Goal: Transaction & Acquisition: Obtain resource

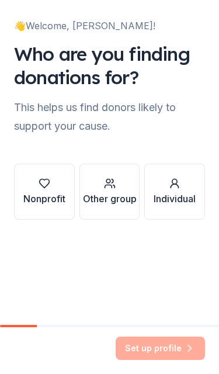
click at [44, 198] on div "Nonprofit" at bounding box center [44, 199] width 42 height 14
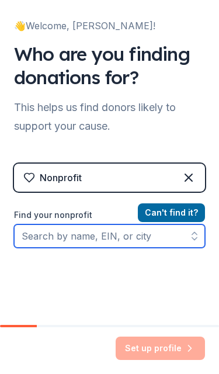
click at [130, 236] on input "Find your nonprofit" at bounding box center [109, 235] width 191 height 23
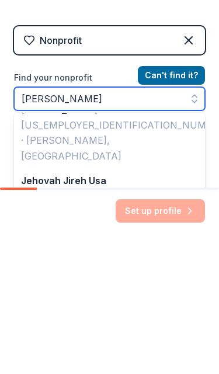
scroll to position [131, 0]
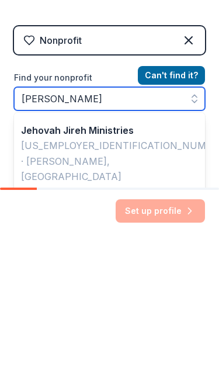
click at [106, 224] on input "[PERSON_NAME]" at bounding box center [109, 235] width 191 height 23
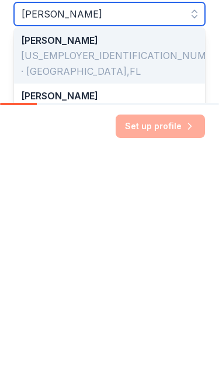
scroll to position [0, 0]
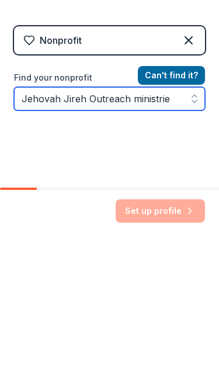
type input "Jehovah Jireh Outreach ministries"
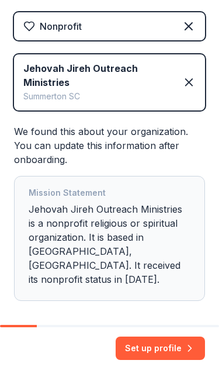
scroll to position [151, 0]
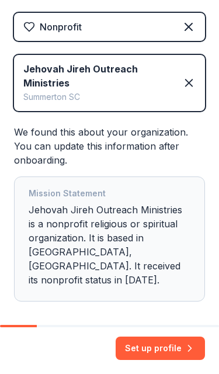
click at [163, 345] on button "Set up profile" at bounding box center [160, 348] width 89 height 23
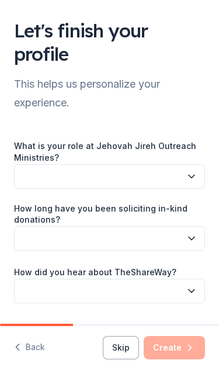
click at [198, 177] on button "button" at bounding box center [109, 176] width 191 height 25
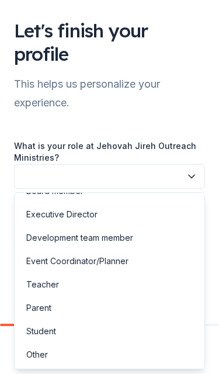
scroll to position [16, 0]
click at [47, 360] on div "Other" at bounding box center [37, 355] width 22 height 14
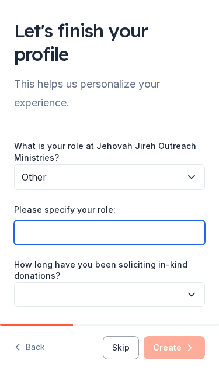
click at [164, 227] on input "Please specify your role:" at bounding box center [109, 232] width 191 height 25
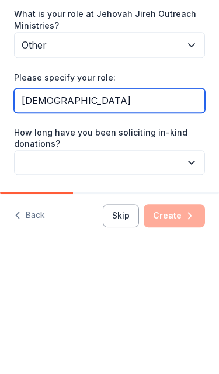
type input "[DEMOGRAPHIC_DATA]"
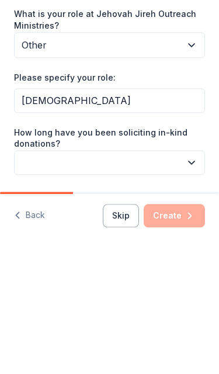
click at [201, 282] on button "button" at bounding box center [109, 294] width 191 height 25
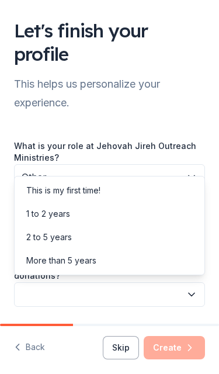
click at [72, 239] on div "2 to 5 years" at bounding box center [109, 237] width 185 height 23
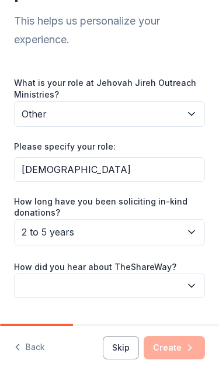
scroll to position [63, 0]
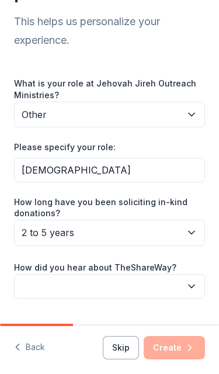
click at [192, 288] on icon "button" at bounding box center [192, 287] width 12 height 12
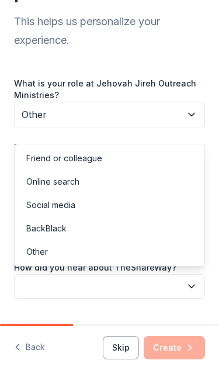
click at [75, 206] on div "Social media" at bounding box center [50, 205] width 49 height 14
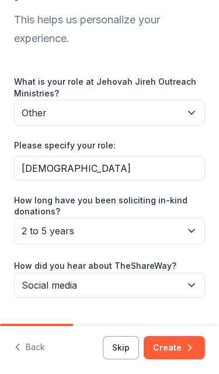
scroll to position [64, 0]
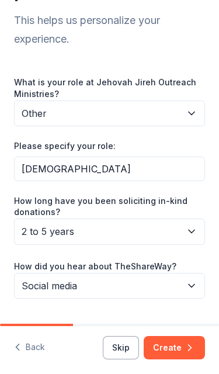
click at [177, 345] on button "Create" at bounding box center [174, 347] width 61 height 23
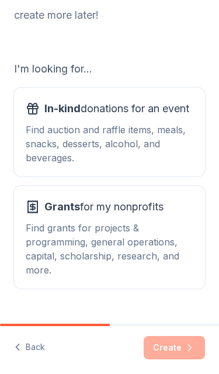
scroll to position [106, 0]
click at [128, 242] on div "Find grants for projects & programming, general operations, capital, scholarshi…" at bounding box center [110, 249] width 168 height 56
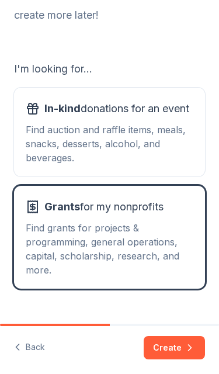
click at [174, 342] on button "Create" at bounding box center [174, 347] width 61 height 23
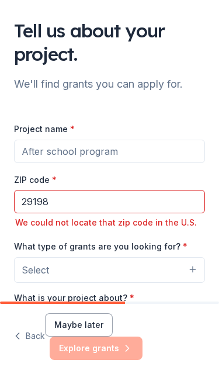
click at [70, 203] on input "29198" at bounding box center [109, 201] width 191 height 23
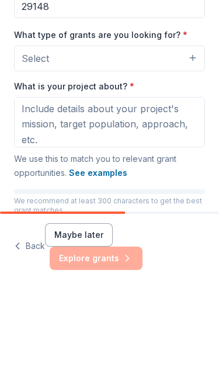
scroll to position [87, 0]
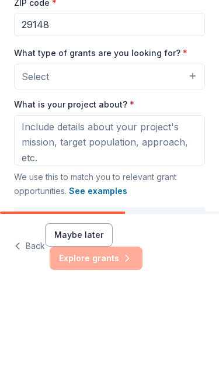
type input "29148"
click at [107, 274] on button "See examples" at bounding box center [98, 281] width 58 height 14
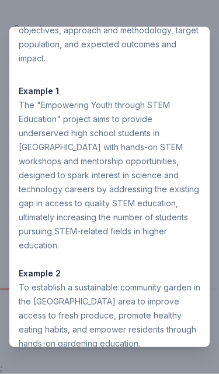
scroll to position [59, 0]
click at [140, 283] on div "To establish a sustainable community garden in the [GEOGRAPHIC_DATA] area to im…" at bounding box center [110, 316] width 182 height 70
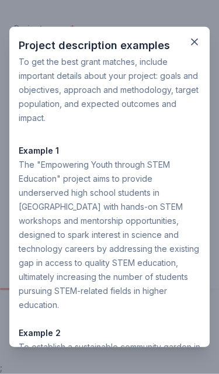
scroll to position [0, 0]
click at [196, 45] on icon "button" at bounding box center [195, 42] width 12 height 12
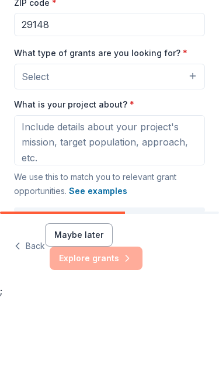
click at [196, 144] on button "Select" at bounding box center [109, 153] width 191 height 26
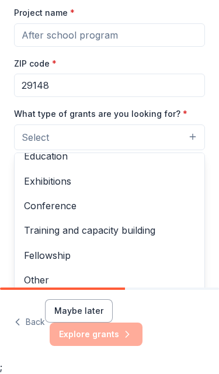
scroll to position [103, 0]
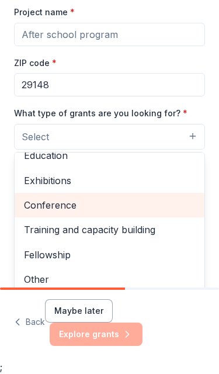
click at [168, 206] on span "Conference" at bounding box center [109, 205] width 171 height 15
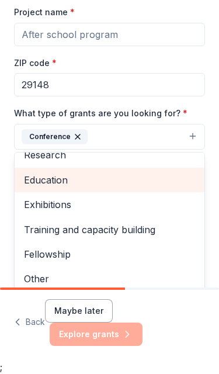
click at [64, 188] on div "Education" at bounding box center [110, 180] width 190 height 25
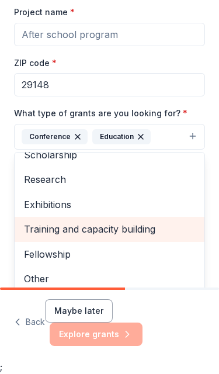
click at [103, 230] on span "Training and capacity building" at bounding box center [109, 229] width 171 height 15
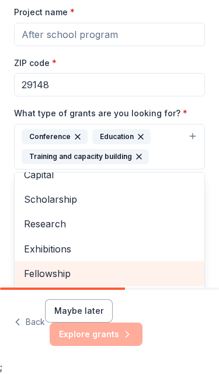
click at [64, 271] on span "Fellowship" at bounding box center [109, 273] width 171 height 15
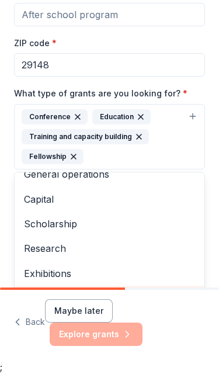
click at [44, 304] on span "Other" at bounding box center [109, 297] width 171 height 15
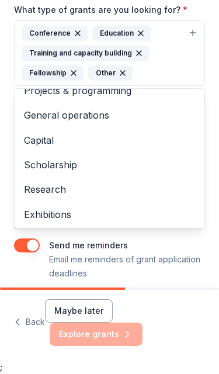
scroll to position [206, 0]
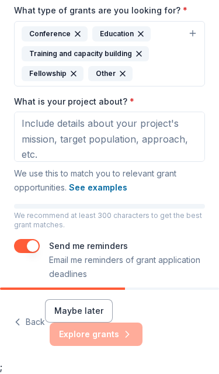
click at [106, 190] on button "See examples" at bounding box center [98, 188] width 58 height 14
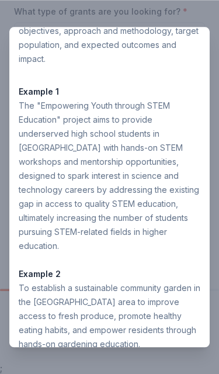
scroll to position [0, 0]
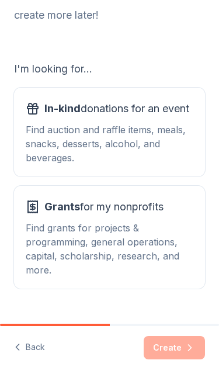
scroll to position [106, 0]
click at [184, 347] on div "Create" at bounding box center [174, 347] width 61 height 23
click at [185, 345] on div "Create" at bounding box center [174, 347] width 61 height 23
click at [177, 350] on div "Create" at bounding box center [174, 347] width 61 height 23
click at [133, 229] on div "Find grants for projects & programming, general operations, capital, scholarshi…" at bounding box center [110, 249] width 168 height 56
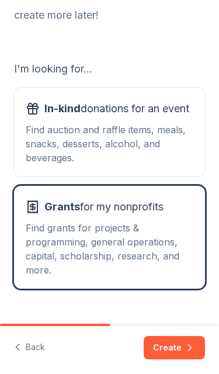
click at [178, 349] on button "Create" at bounding box center [174, 347] width 61 height 23
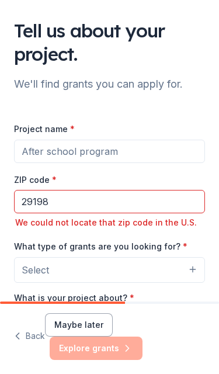
click at [94, 210] on input "29198" at bounding box center [109, 201] width 191 height 23
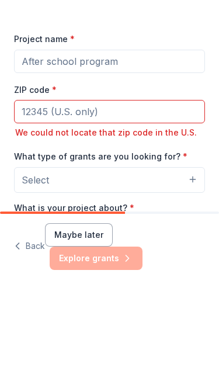
type input "29102"
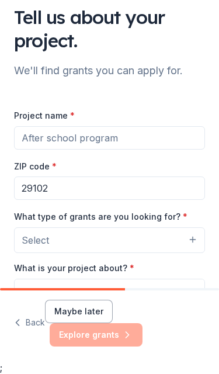
click at [99, 195] on input "29102" at bounding box center [109, 188] width 191 height 23
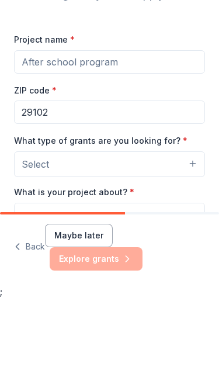
click at [140, 126] on input "Project name *" at bounding box center [109, 137] width 191 height 23
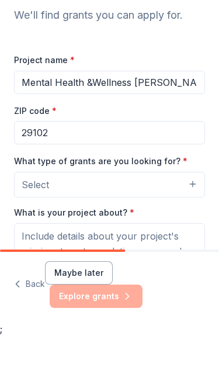
scroll to position [33, 0]
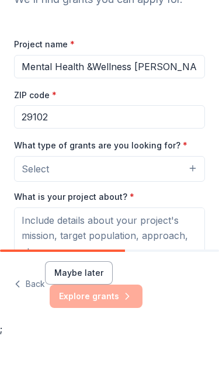
type input "Mental Health &Wellness [PERSON_NAME]"
click at [195, 195] on button "Select" at bounding box center [109, 208] width 191 height 26
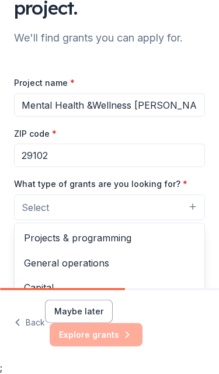
click at [195, 195] on button "Select" at bounding box center [109, 208] width 191 height 26
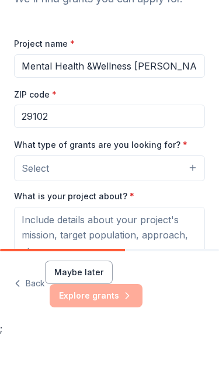
click at [197, 209] on button "Select" at bounding box center [109, 207] width 191 height 26
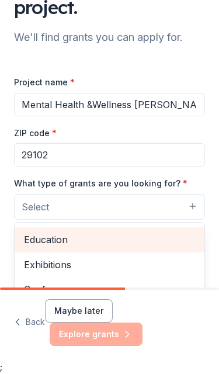
click at [39, 236] on span "Education" at bounding box center [109, 239] width 171 height 15
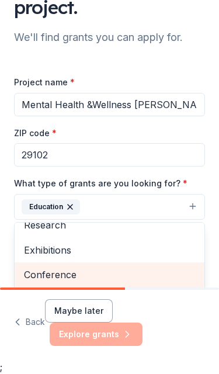
click at [41, 274] on span "Conference" at bounding box center [109, 274] width 171 height 15
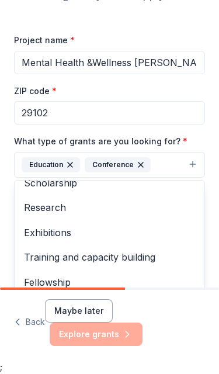
scroll to position [109, 0]
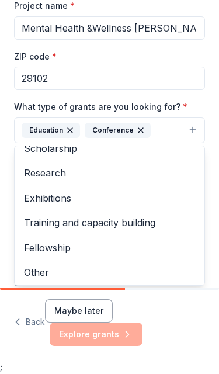
click at [44, 255] on div "Fellowship" at bounding box center [110, 248] width 190 height 25
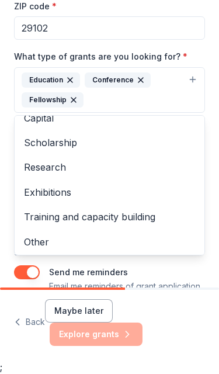
scroll to position [163, 0]
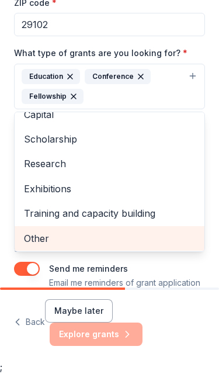
click at [32, 238] on span "Other" at bounding box center [109, 238] width 171 height 15
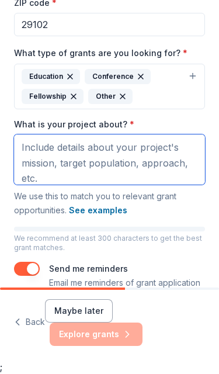
click at [160, 159] on textarea "What is your project about? *" at bounding box center [109, 159] width 191 height 50
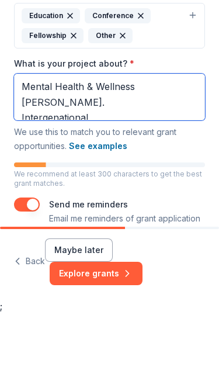
click at [65, 135] on textarea "Mental Health & Wellness [PERSON_NAME]. Intergenational" at bounding box center [109, 158] width 191 height 47
click at [162, 135] on textarea "Mental Health & Wellness [PERSON_NAME]. Intergenerational" at bounding box center [109, 158] width 191 height 47
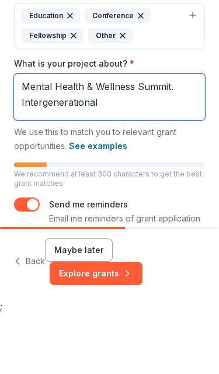
click at [113, 135] on textarea "Mental Health & Wellness Summit. Intergenerational" at bounding box center [109, 158] width 191 height 47
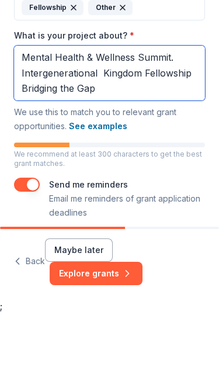
scroll to position [191, 0]
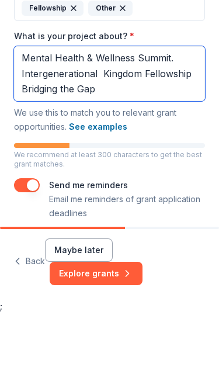
type textarea "Mental Health & Wellness Summit. Intergenerational Kingdom Fellowship Bridging …"
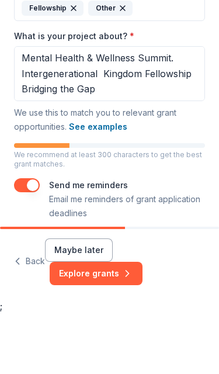
scroll to position [13, 0]
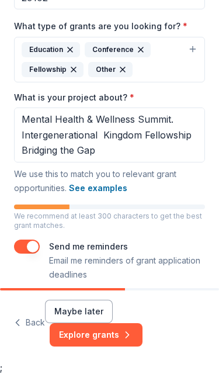
click at [143, 330] on button "Explore grants" at bounding box center [96, 334] width 93 height 23
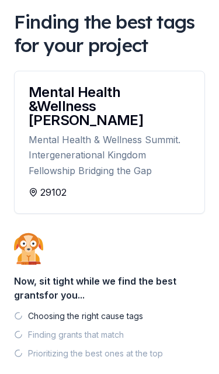
scroll to position [12, 0]
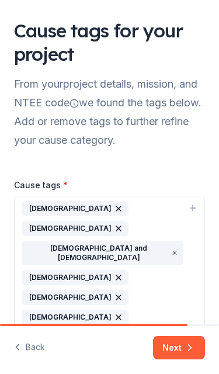
click at [171, 248] on icon "button" at bounding box center [174, 252] width 7 height 9
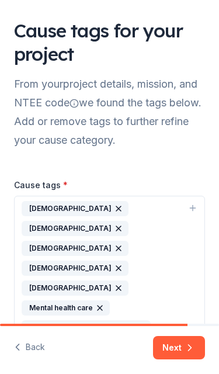
click at [114, 244] on icon "button" at bounding box center [118, 248] width 9 height 9
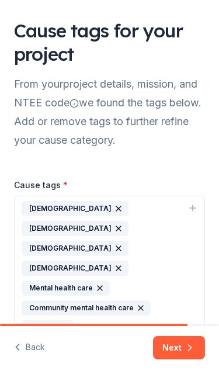
click at [114, 205] on icon "button" at bounding box center [118, 208] width 9 height 9
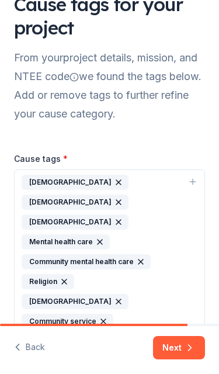
scroll to position [25, 0]
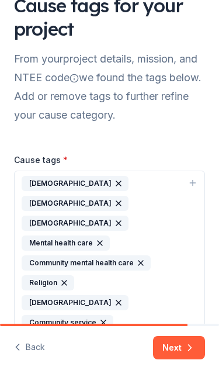
click at [114, 219] on icon "button" at bounding box center [118, 223] width 9 height 9
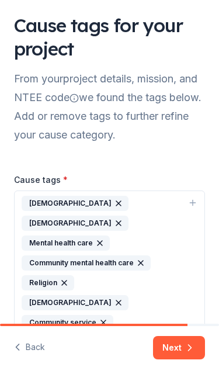
click at [114, 203] on icon "button" at bounding box center [118, 203] width 9 height 9
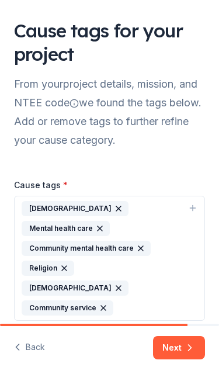
click at [110, 221] on div "Mental health care" at bounding box center [66, 228] width 88 height 15
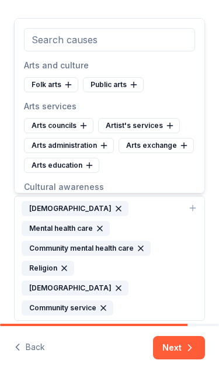
click at [105, 224] on icon "button" at bounding box center [99, 228] width 9 height 9
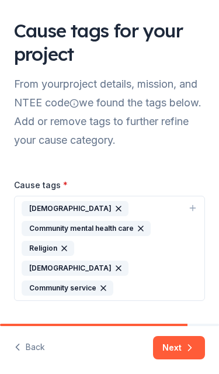
click at [114, 206] on icon "button" at bounding box center [118, 208] width 9 height 9
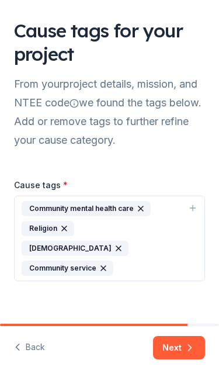
click at [174, 344] on button "Next" at bounding box center [179, 347] width 52 height 23
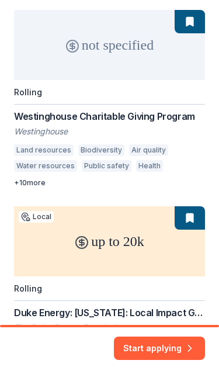
scroll to position [182, 0]
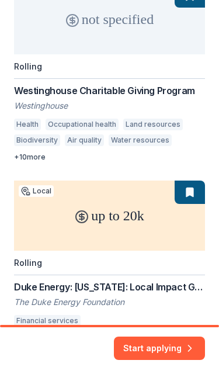
scroll to position [225, 0]
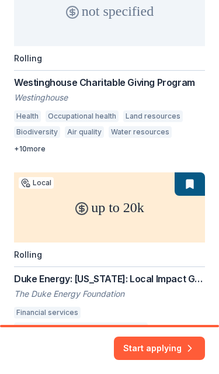
click at [167, 344] on button "Start applying" at bounding box center [159, 342] width 91 height 23
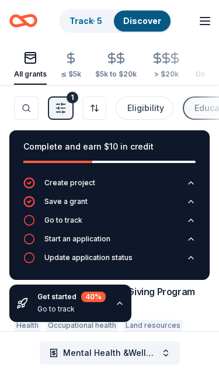
scroll to position [4, 0]
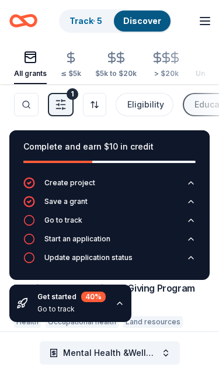
click at [105, 238] on div "Start an application" at bounding box center [77, 238] width 66 height 9
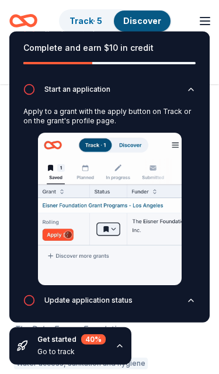
scroll to position [188, 0]
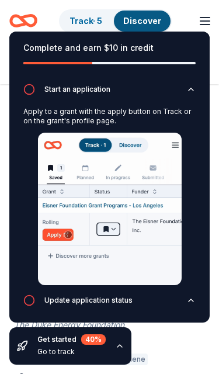
click at [63, 285] on img at bounding box center [110, 209] width 144 height 153
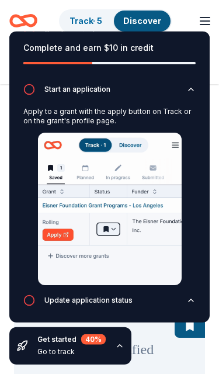
scroll to position [283, 0]
click at [28, 95] on icon "button" at bounding box center [29, 90] width 12 height 12
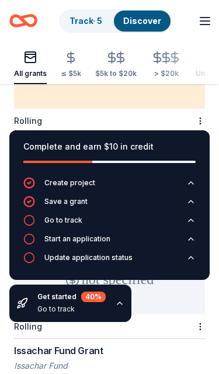
scroll to position [353, 0]
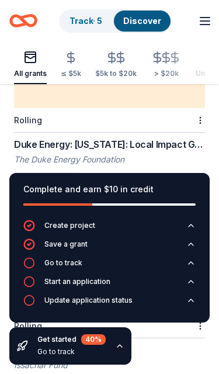
click at [26, 288] on icon "button" at bounding box center [29, 282] width 12 height 12
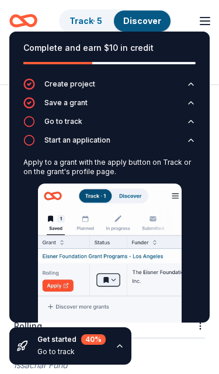
click at [91, 316] on img at bounding box center [110, 260] width 144 height 153
click at [81, 324] on img at bounding box center [110, 260] width 144 height 153
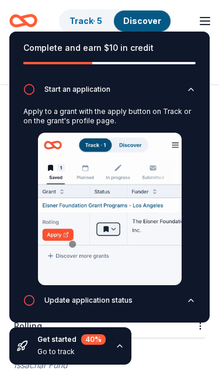
scroll to position [51, 0]
click at [64, 285] on img at bounding box center [110, 209] width 144 height 153
click at [61, 285] on img at bounding box center [110, 209] width 144 height 153
click at [63, 285] on img at bounding box center [110, 209] width 144 height 153
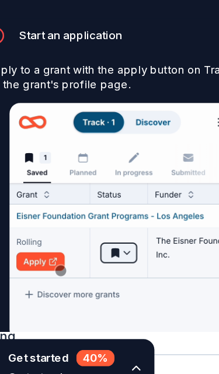
click at [38, 171] on img at bounding box center [110, 209] width 144 height 153
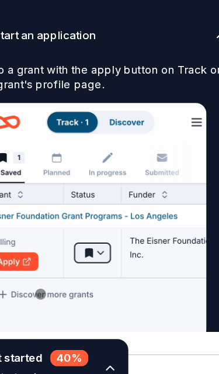
click at [114, 157] on img at bounding box center [110, 209] width 144 height 153
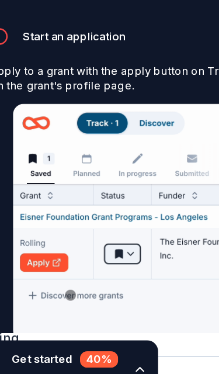
click at [58, 144] on img at bounding box center [110, 209] width 144 height 153
click at [62, 143] on img at bounding box center [110, 209] width 144 height 153
click at [38, 133] on img at bounding box center [110, 209] width 144 height 153
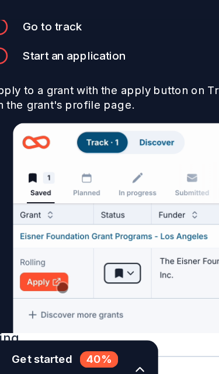
click at [102, 145] on img at bounding box center [110, 221] width 144 height 153
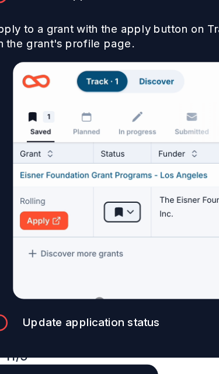
scroll to position [563, 0]
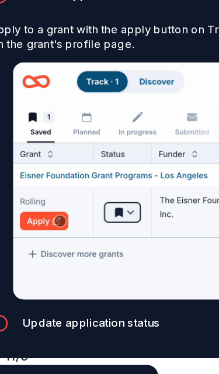
click at [115, 341] on icon "button" at bounding box center [119, 345] width 9 height 9
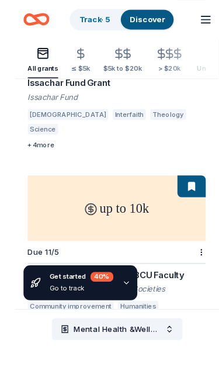
scroll to position [653, 0]
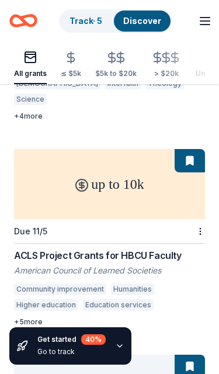
click at [32, 73] on div "All grants" at bounding box center [30, 73] width 33 height 9
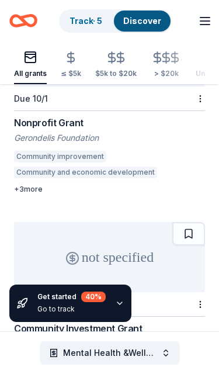
scroll to position [994, 0]
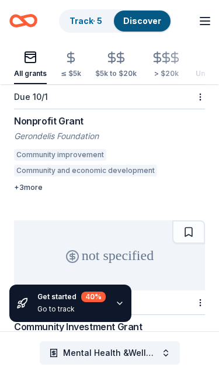
click at [123, 320] on div "Community Investment Grant" at bounding box center [109, 327] width 191 height 14
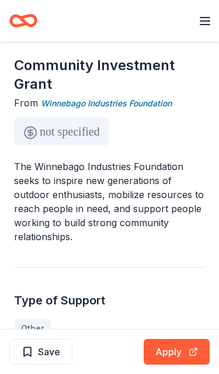
click at [202, 222] on p "The Winnebago Industries Foundation seeks to inspire new generations of outdoor…" at bounding box center [109, 202] width 191 height 84
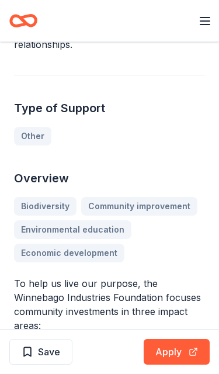
scroll to position [255, 0]
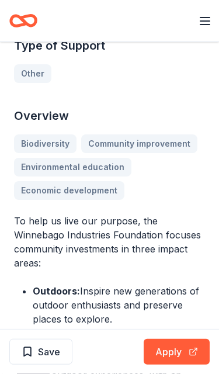
click at [179, 353] on button "Apply" at bounding box center [177, 352] width 66 height 26
